Goal: Task Accomplishment & Management: Use online tool/utility

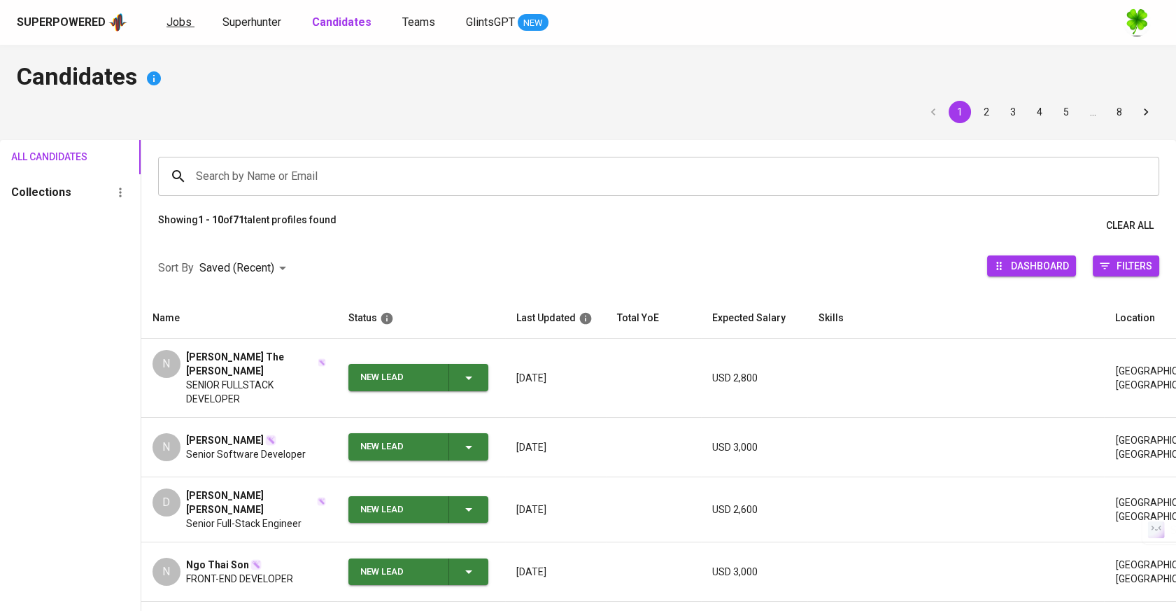
click at [178, 28] on span "Jobs" at bounding box center [179, 21] width 25 height 13
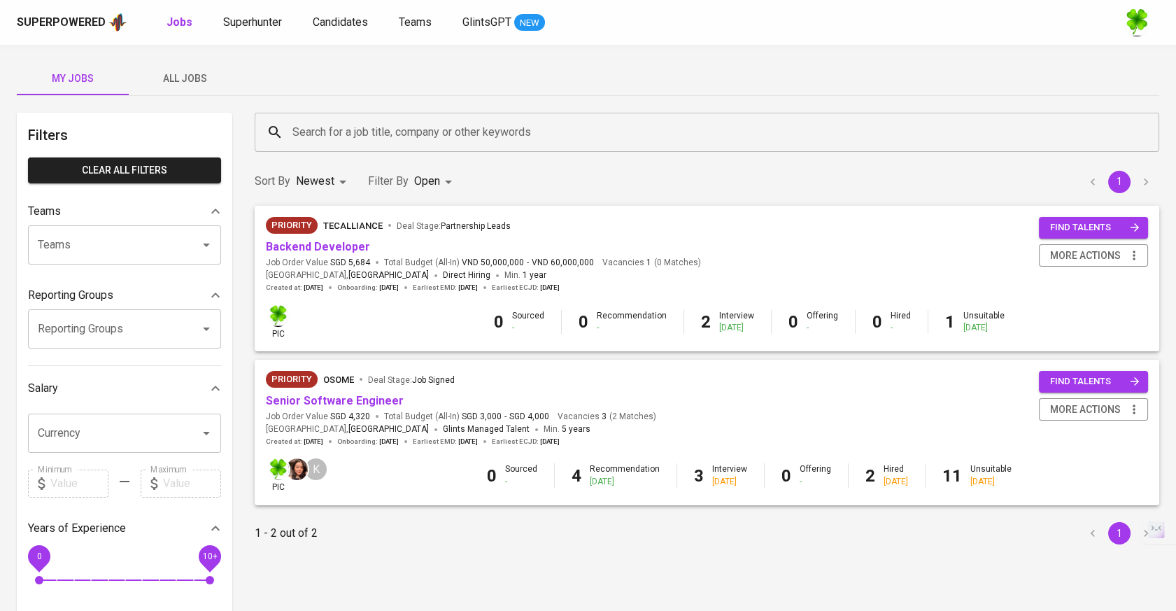
click at [213, 76] on span "All Jobs" at bounding box center [184, 78] width 95 height 17
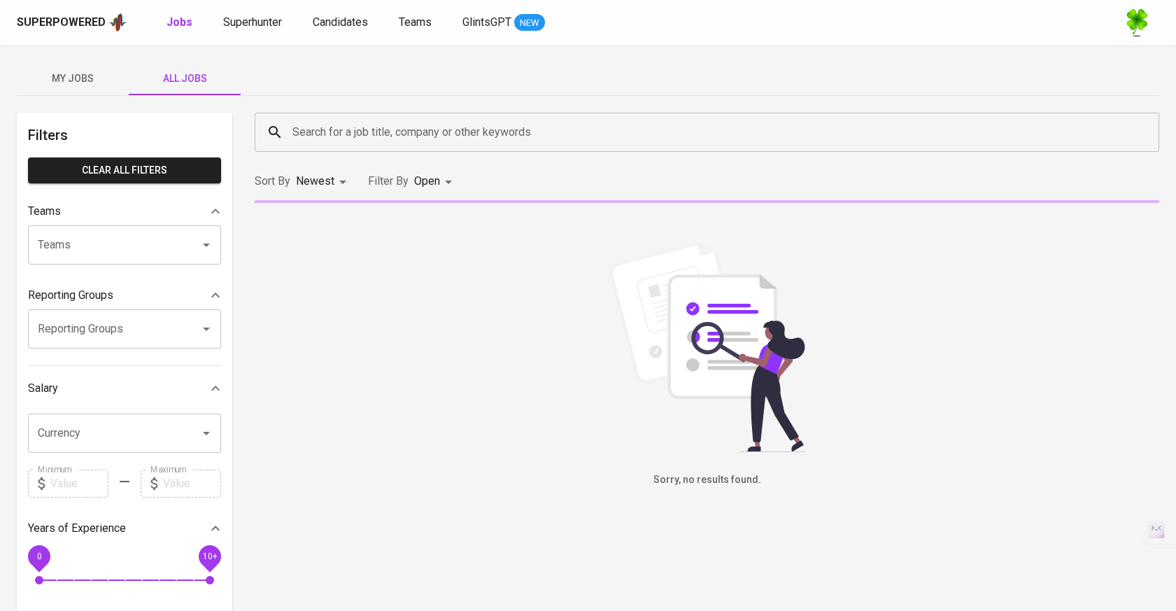
click at [381, 122] on input "Search for a job title, company or other keywords" at bounding box center [710, 132] width 843 height 27
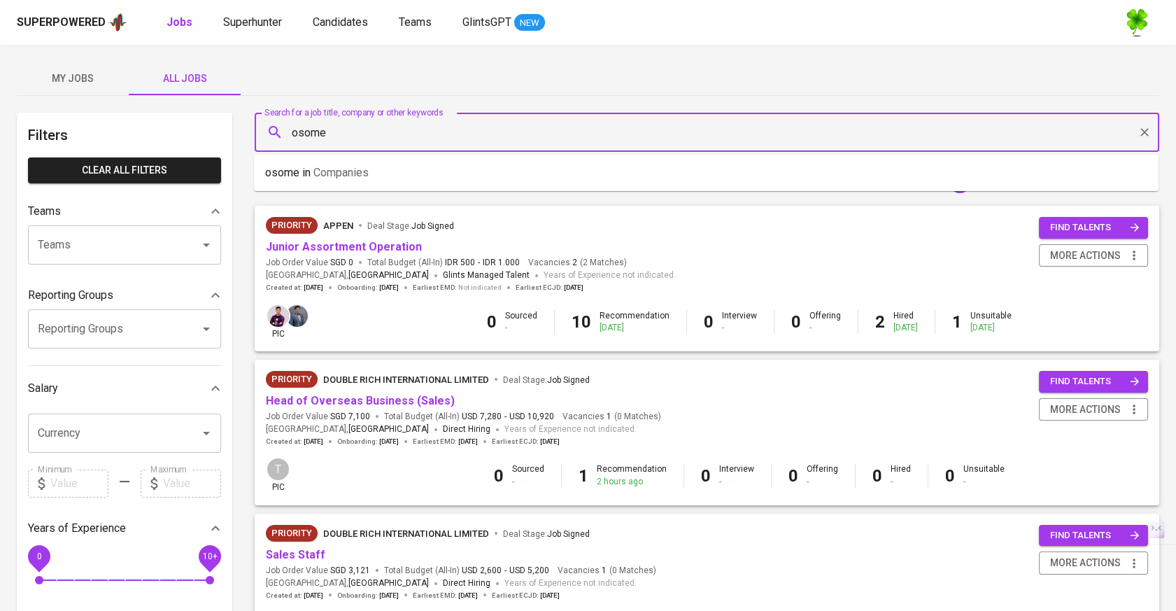
type input "osome"
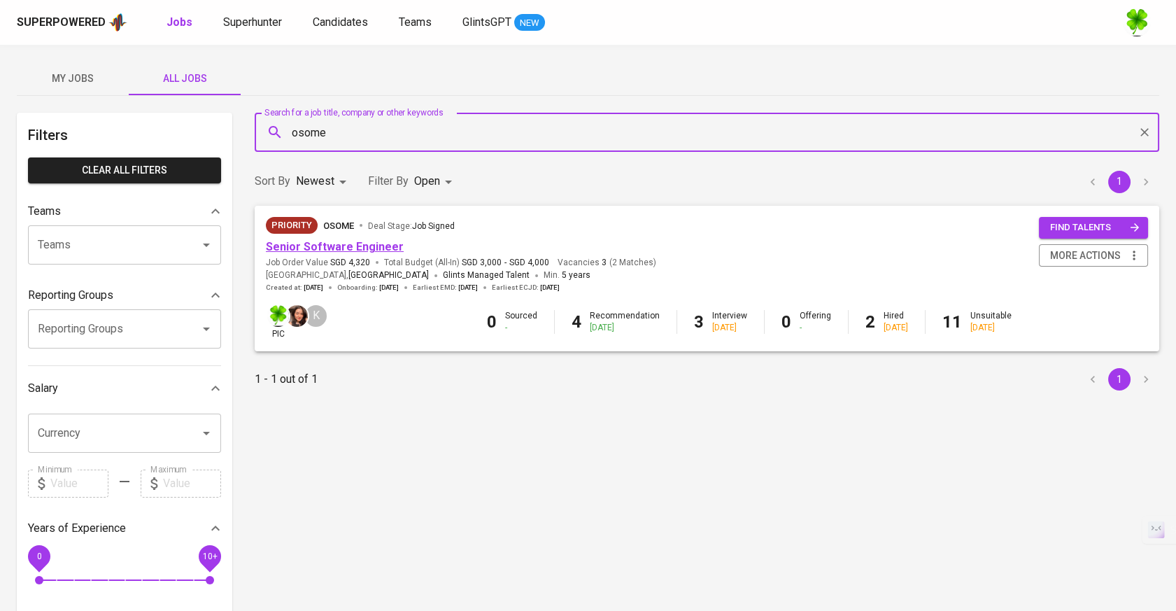
click at [358, 246] on link "Senior Software Engineer" at bounding box center [335, 246] width 138 height 13
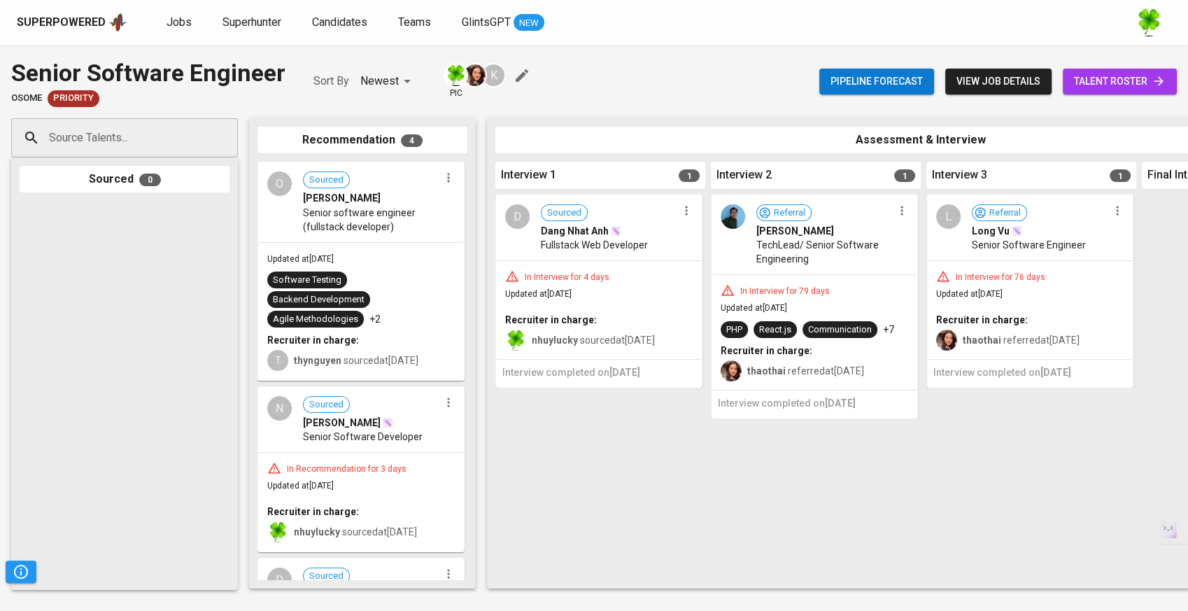
click at [904, 215] on icon "button" at bounding box center [902, 211] width 14 height 14
click at [938, 295] on span "Move to unsuitable" at bounding box center [940, 298] width 73 height 13
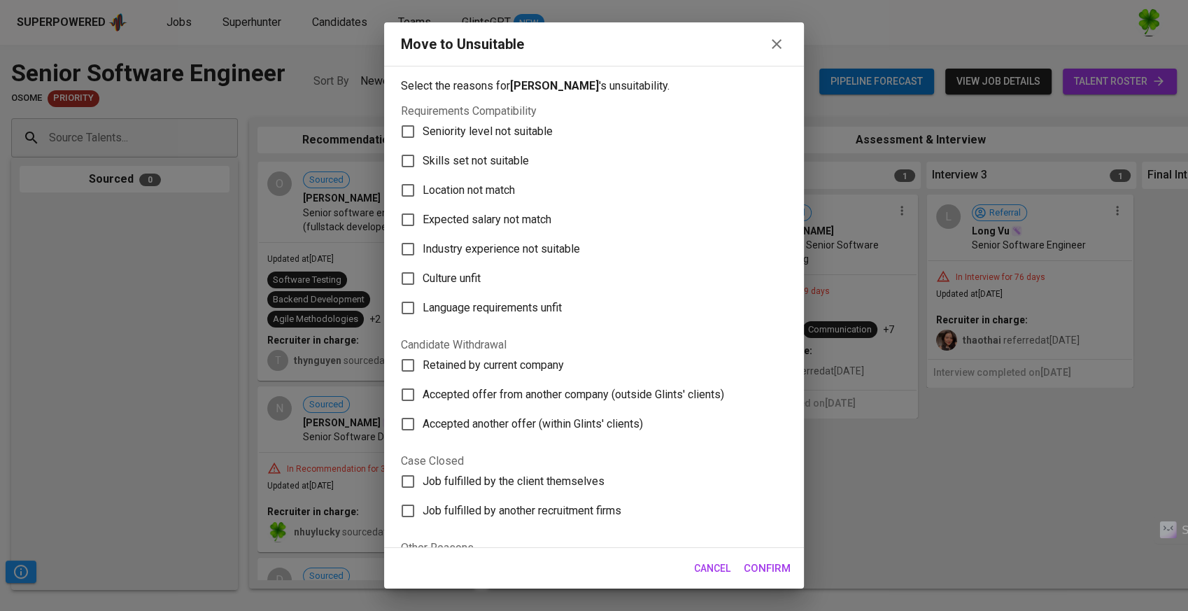
click at [504, 170] on label "Skills set not suitable" at bounding box center [584, 160] width 383 height 29
click at [423, 170] on input "Skills set not suitable" at bounding box center [407, 160] width 29 height 29
checkbox input "true"
click at [761, 560] on span "Confirm" at bounding box center [767, 568] width 47 height 18
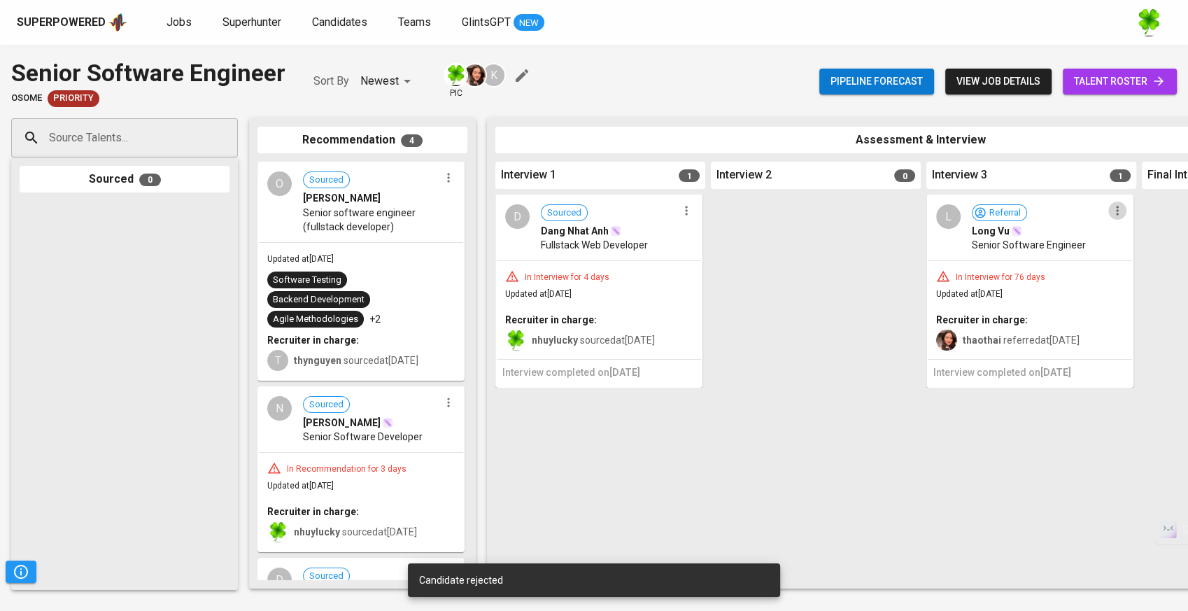
click at [1117, 219] on button "button" at bounding box center [1117, 210] width 18 height 18
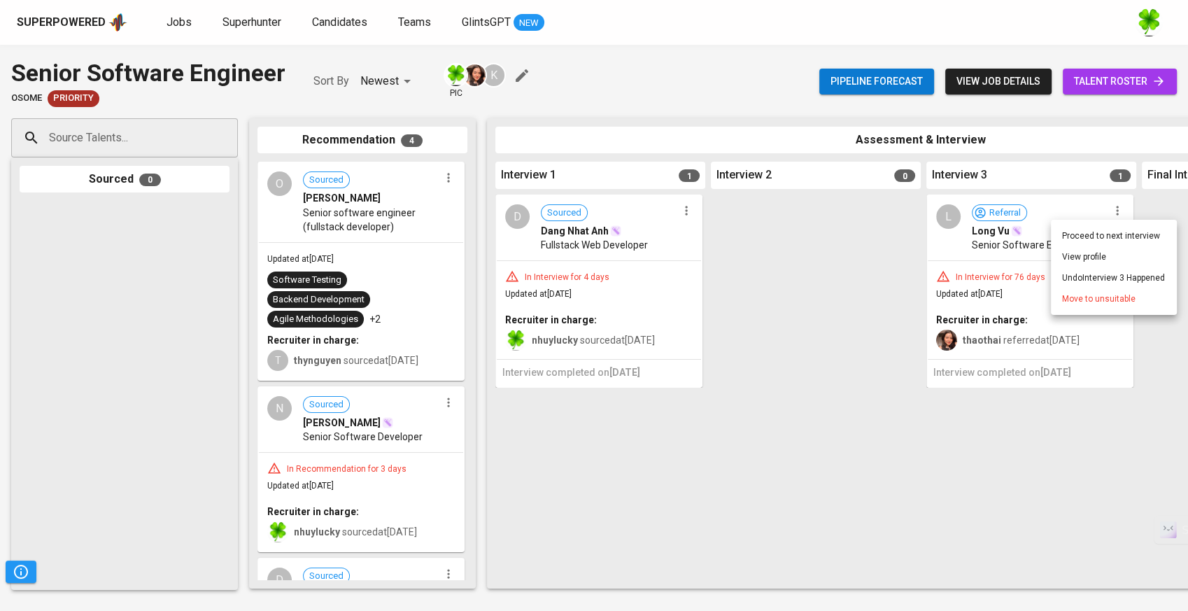
click at [1100, 292] on span "Move to unsuitable" at bounding box center [1098, 298] width 73 height 13
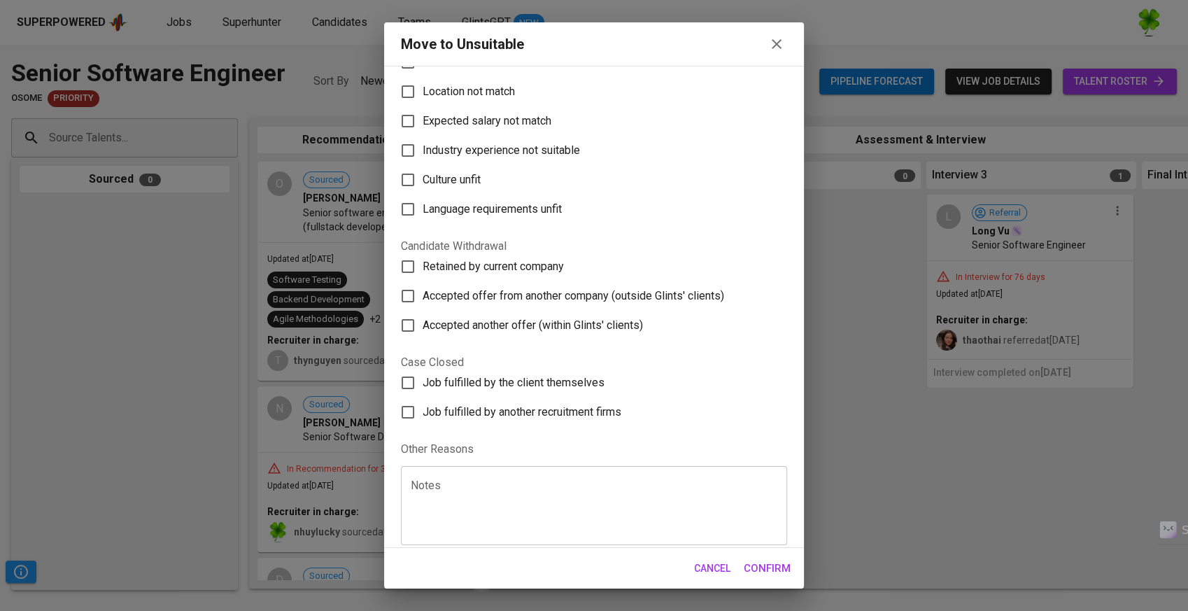
scroll to position [107, 0]
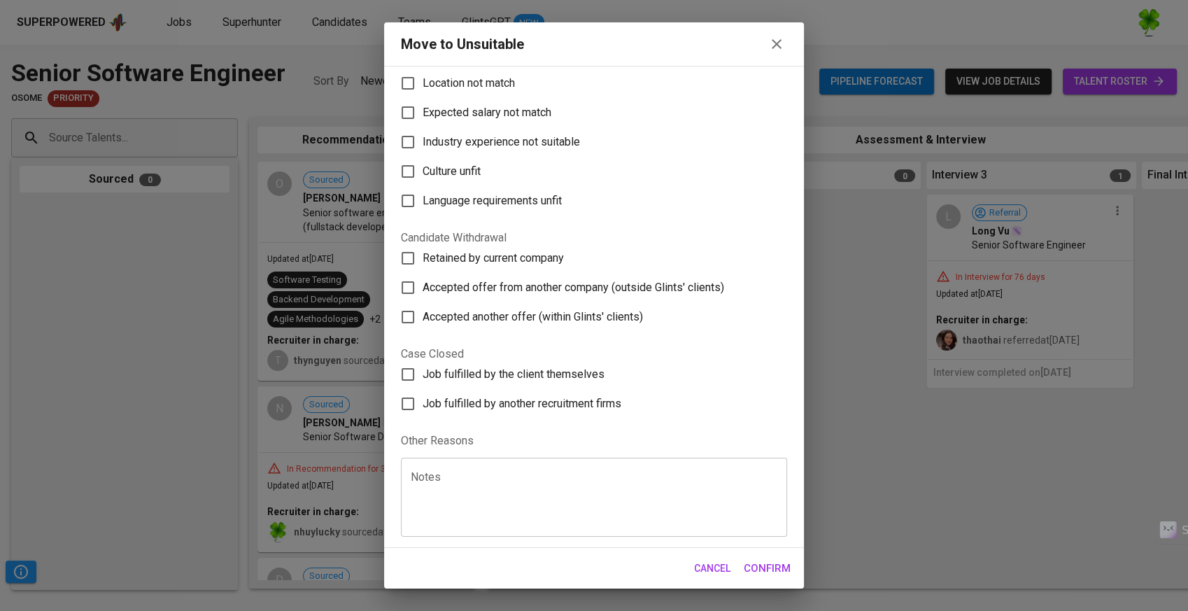
click at [779, 45] on icon "button" at bounding box center [776, 44] width 17 height 17
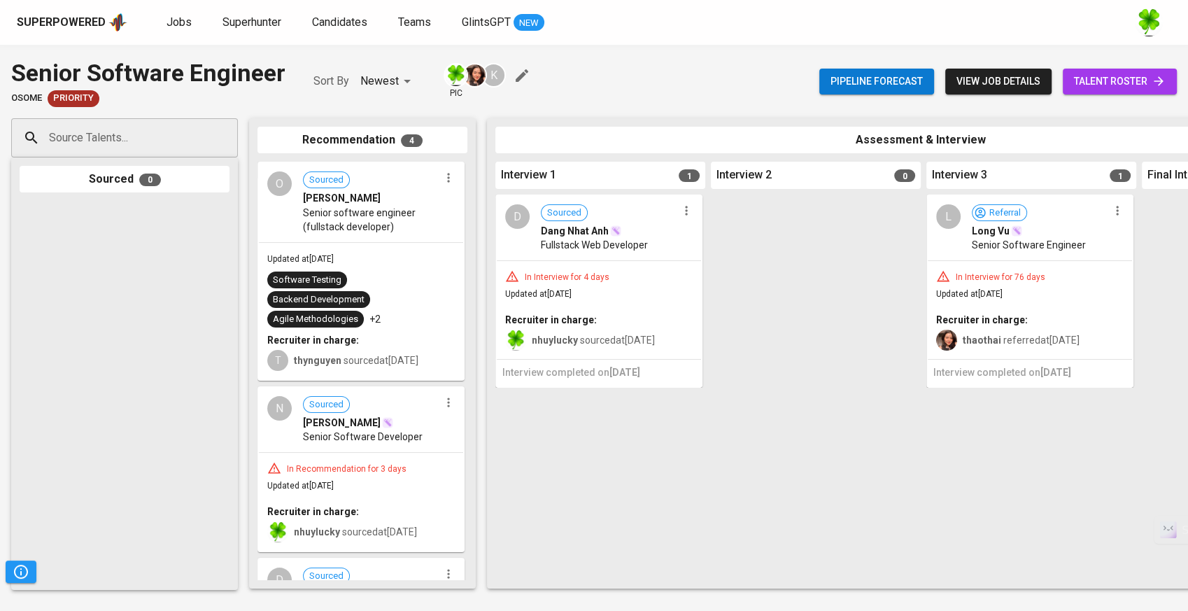
click at [845, 303] on div at bounding box center [816, 386] width 210 height 385
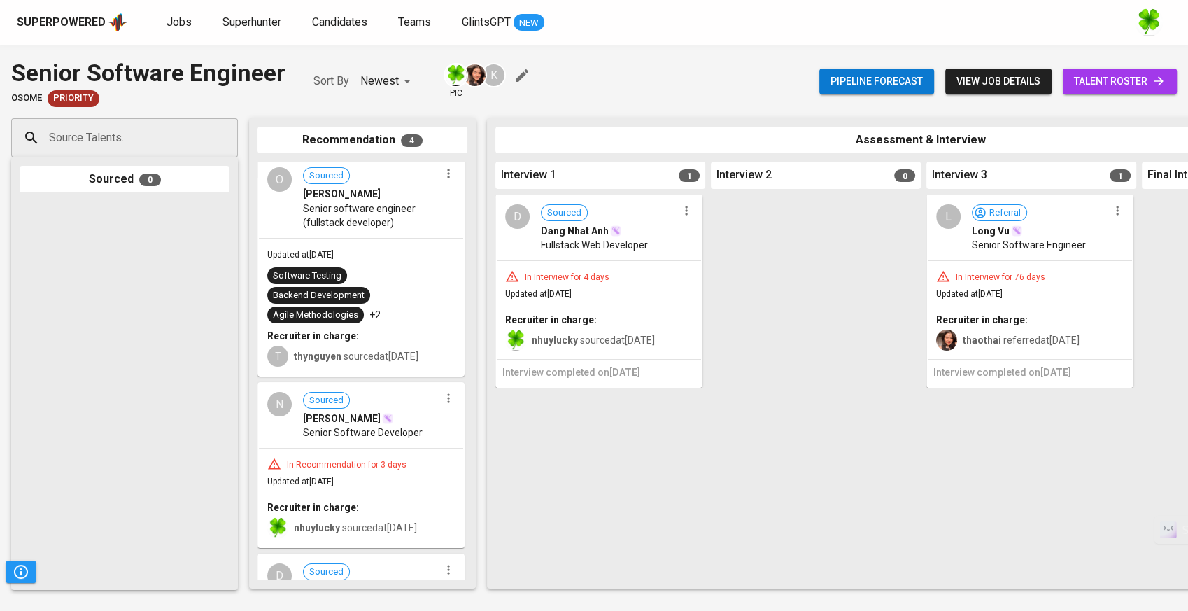
scroll to position [0, 0]
